Goal: Transaction & Acquisition: Purchase product/service

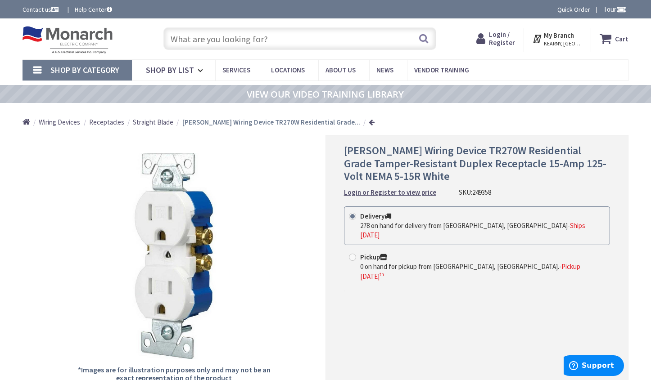
click at [225, 36] on input "text" at bounding box center [299, 38] width 273 height 22
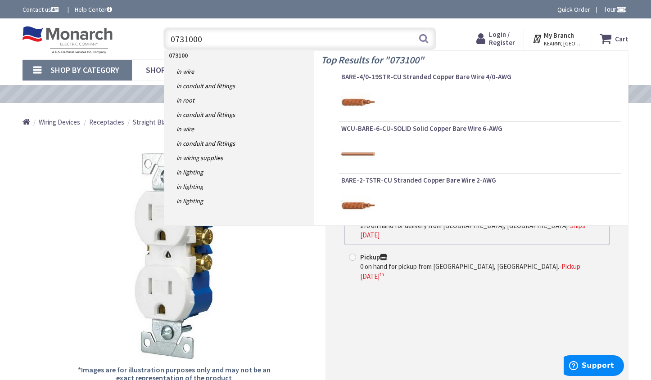
type input "07310003"
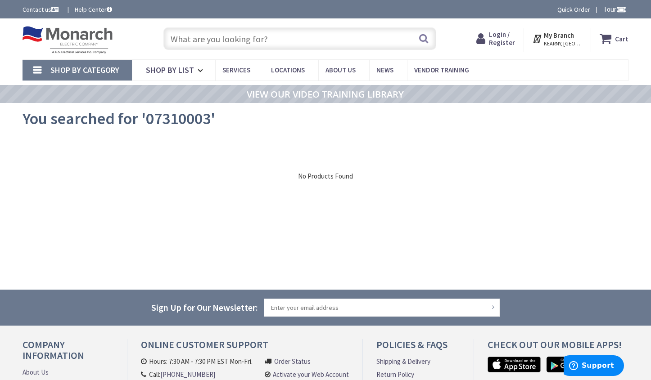
click at [90, 75] on span "Shop By Category" at bounding box center [84, 70] width 69 height 10
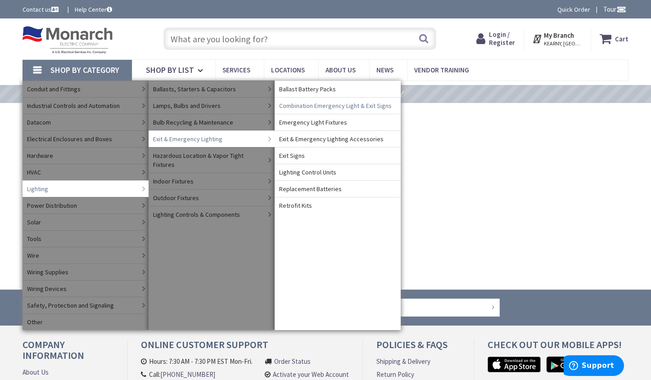
click at [344, 104] on span "Combination Emergency Light & Exit Signs" at bounding box center [335, 105] width 112 height 9
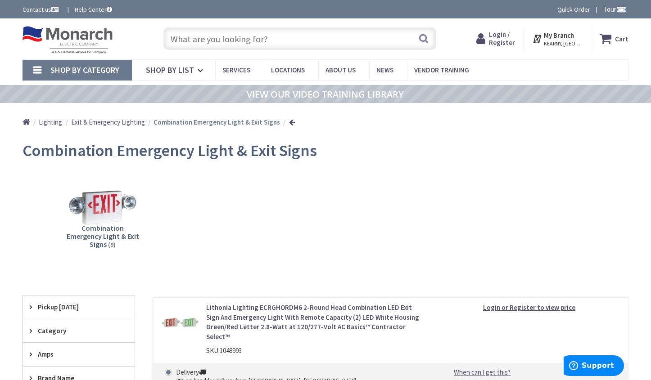
click at [108, 122] on span "Exit & Emergency Lighting" at bounding box center [108, 122] width 74 height 9
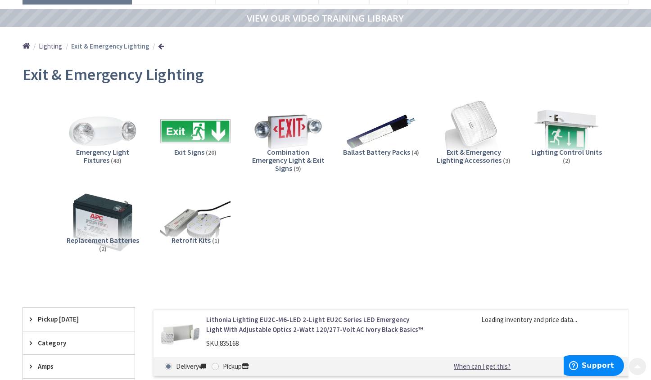
scroll to position [90, 0]
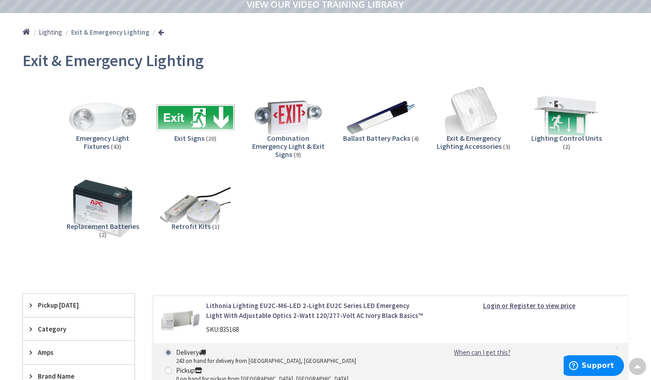
click at [196, 121] on img at bounding box center [195, 117] width 77 height 77
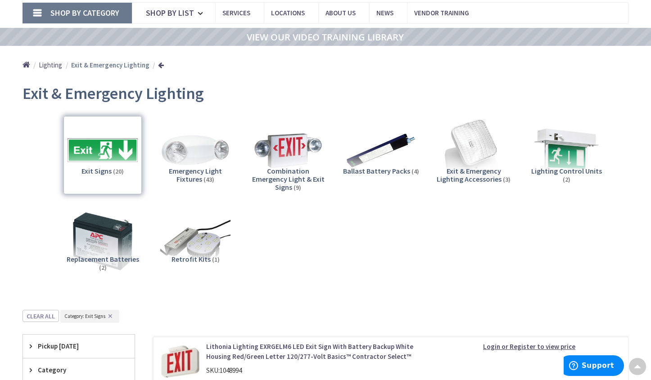
scroll to position [52, 0]
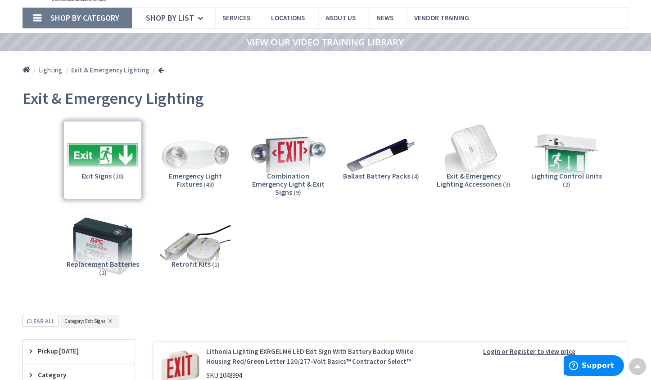
click at [283, 153] on img at bounding box center [287, 155] width 77 height 77
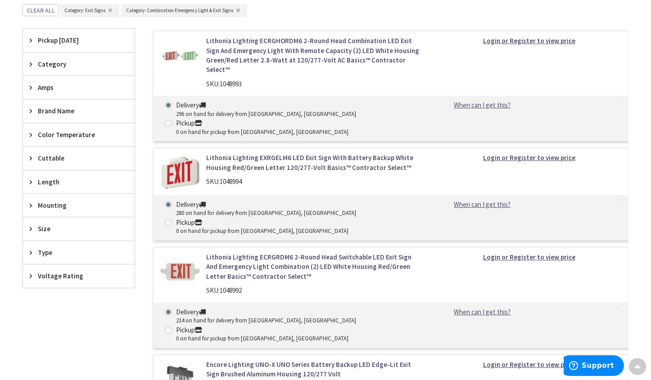
scroll to position [322, 0]
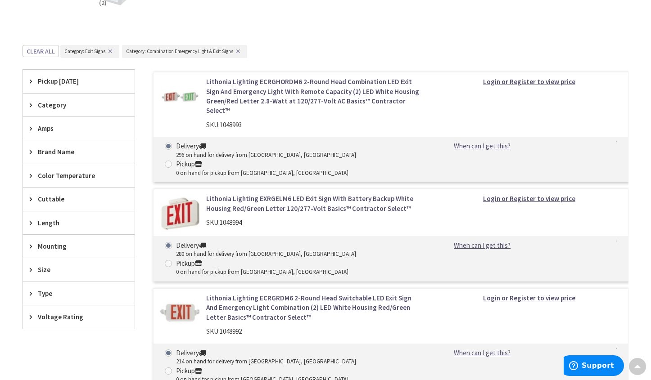
click at [110, 51] on button "✕" at bounding box center [110, 51] width 10 height 6
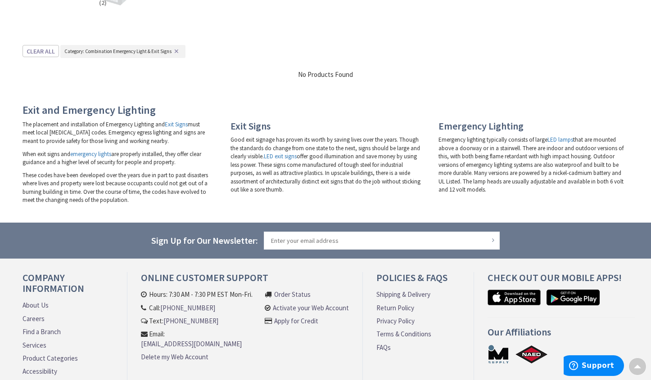
click at [159, 52] on span "Category: Combination Emergency Light & Exit Signs" at bounding box center [117, 51] width 107 height 6
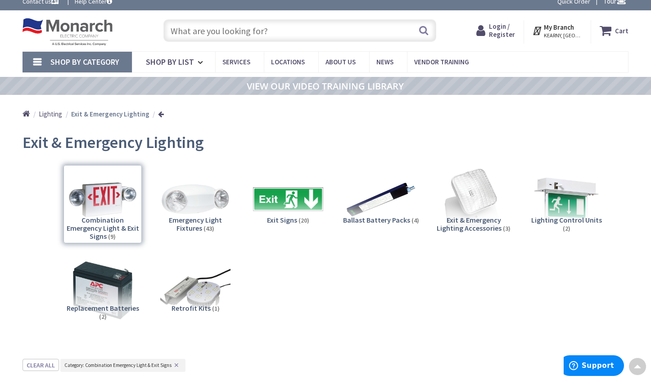
scroll to position [7, 0]
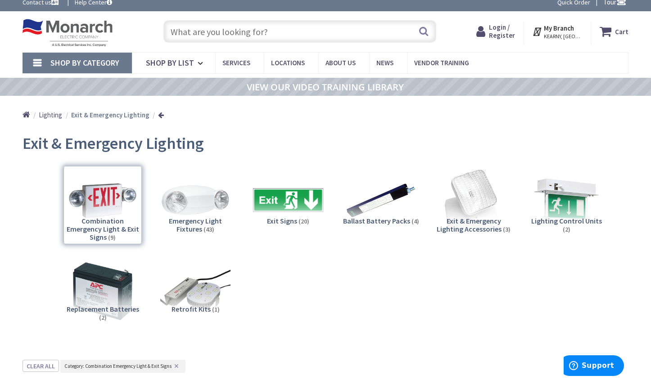
click at [102, 206] on div "Combination Emergency Light & Exit Signs (9)" at bounding box center [102, 205] width 78 height 78
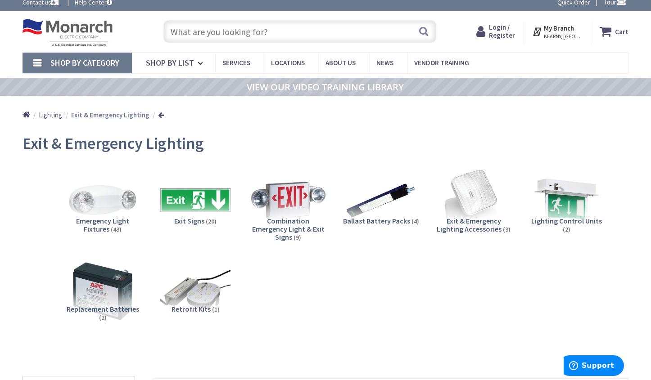
click at [290, 214] on img at bounding box center [287, 200] width 77 height 77
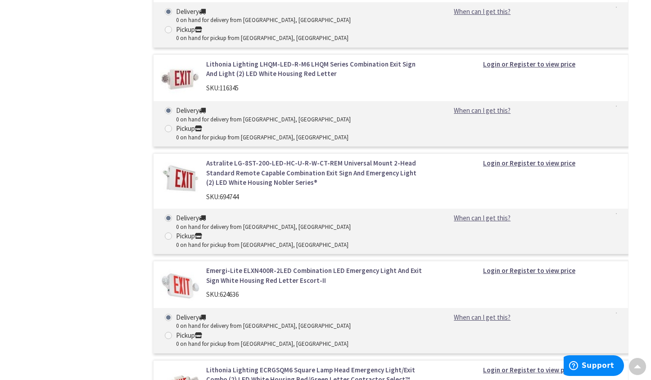
scroll to position [547, 0]
